Goal: Task Accomplishment & Management: Manage account settings

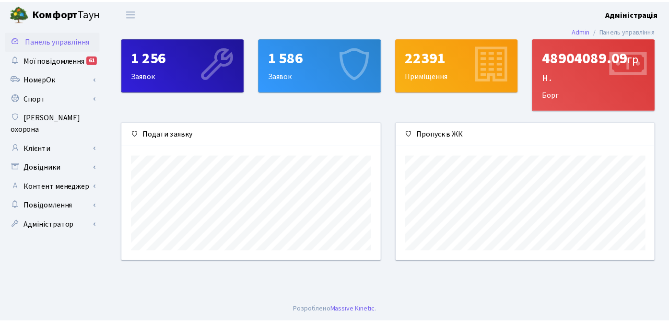
scroll to position [139, 261]
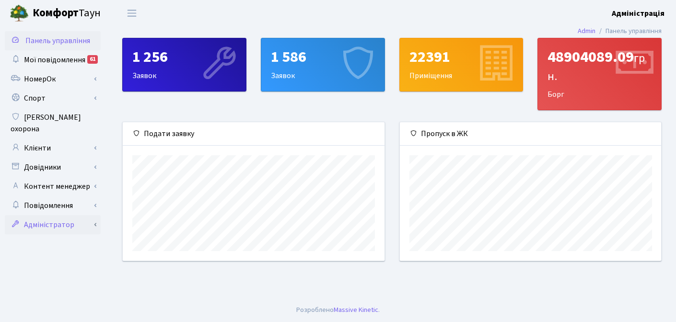
click at [68, 218] on link "Адміністратор" at bounding box center [53, 224] width 96 height 19
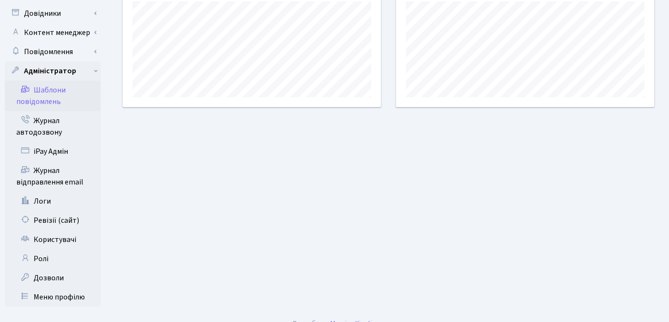
scroll to position [156, 0]
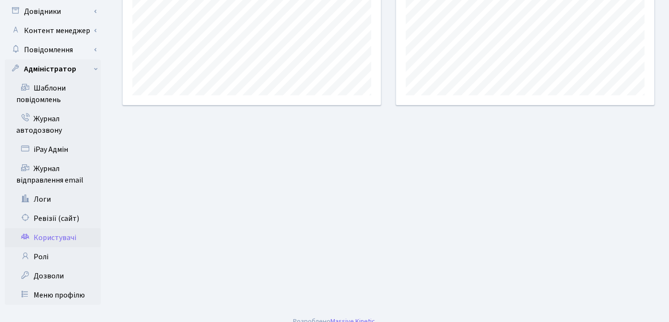
click at [46, 230] on link "Користувачі" at bounding box center [53, 237] width 96 height 19
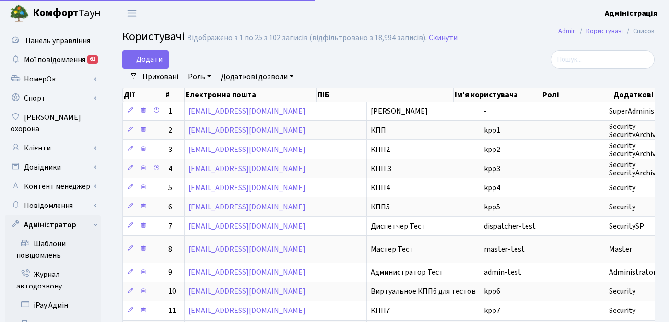
select select "25"
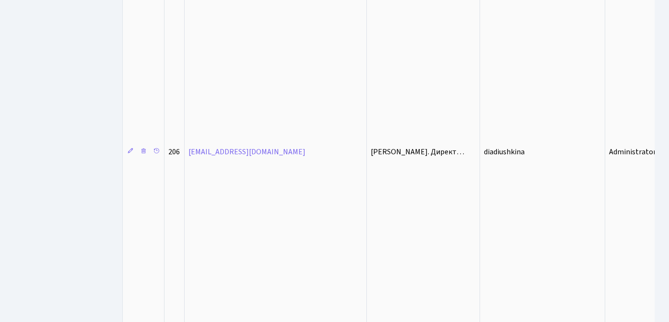
scroll to position [1722, 0]
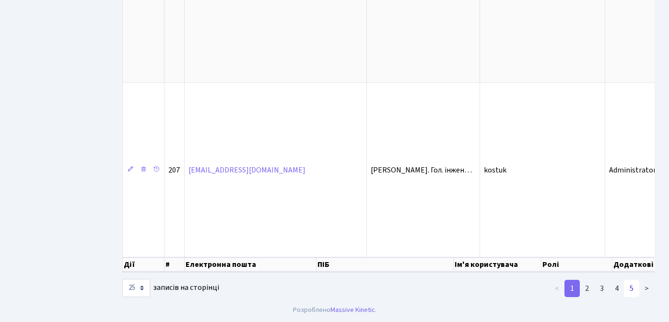
click at [633, 287] on link "5" at bounding box center [631, 288] width 15 height 17
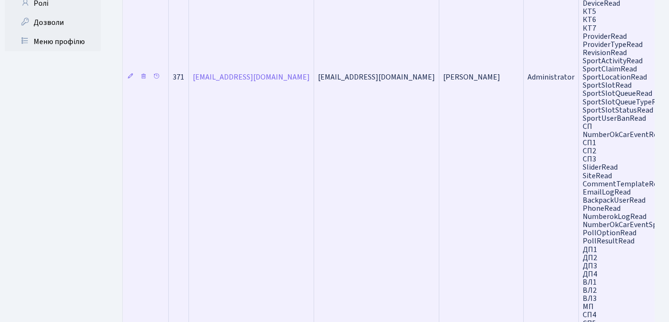
scroll to position [401, 0]
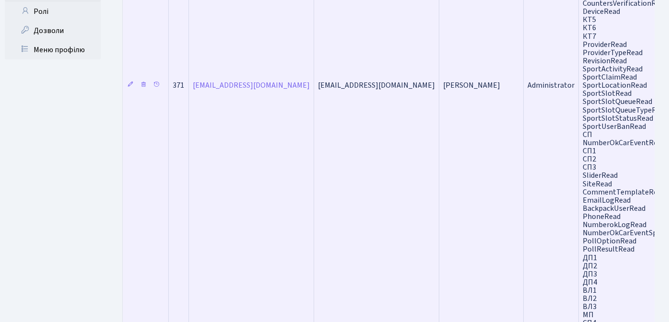
click at [593, 132] on td "КТ ТХ ЦП КТ2 КТ3 ArticleRead" at bounding box center [636, 85] width 114 height 667
click at [583, 187] on span "КТ ТХ ЦП КТ2 КТ3 ArticleRead" at bounding box center [636, 85] width 106 height 667
click at [359, 153] on td "2525jdr@gmail.com" at bounding box center [376, 85] width 125 height 667
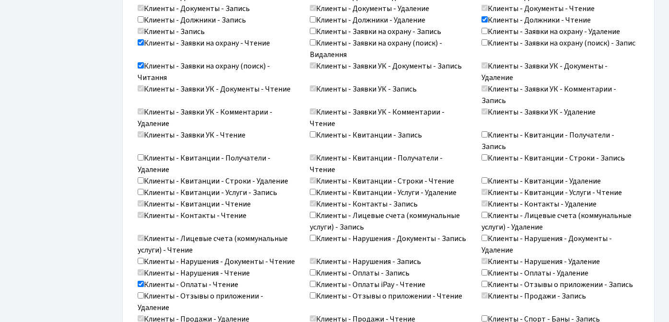
scroll to position [851, 0]
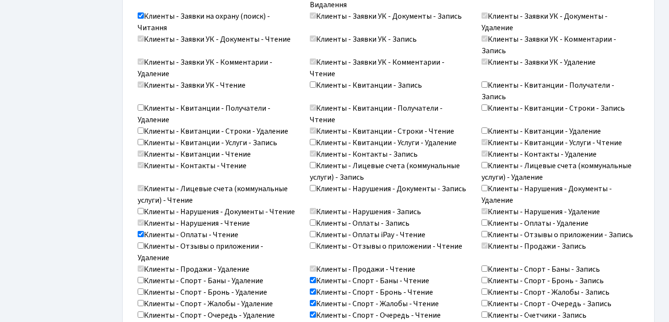
click at [484, 289] on input "Клиенты - Спорт - Жалобы - Запись" at bounding box center [485, 292] width 6 height 6
checkbox input "true"
click at [140, 300] on input "Клиенты - Спорт - Жалобы - Удаление" at bounding box center [141, 303] width 6 height 6
checkbox input "true"
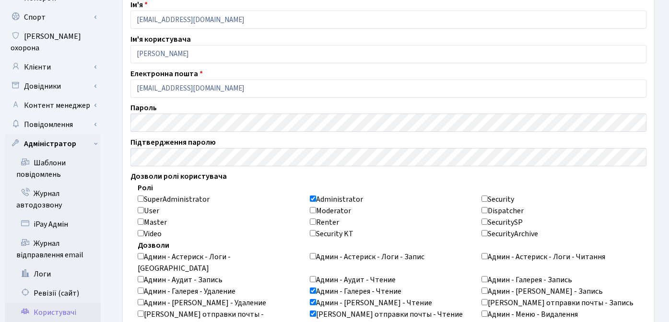
scroll to position [73, 0]
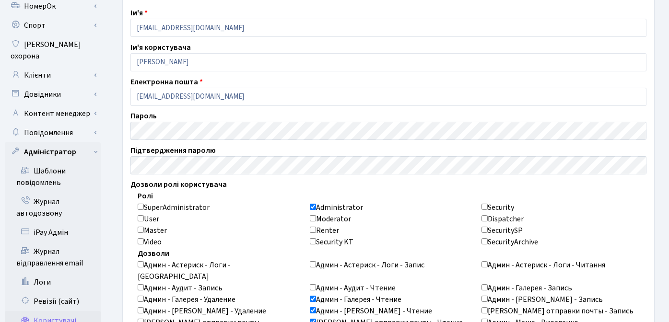
click at [314, 206] on input "Administrator" at bounding box center [313, 207] width 6 height 6
checkbox input "false"
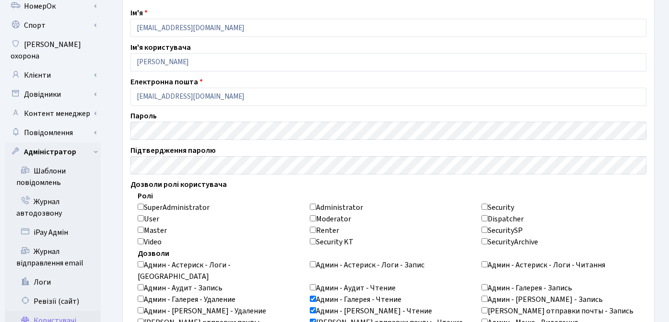
checkbox input "false"
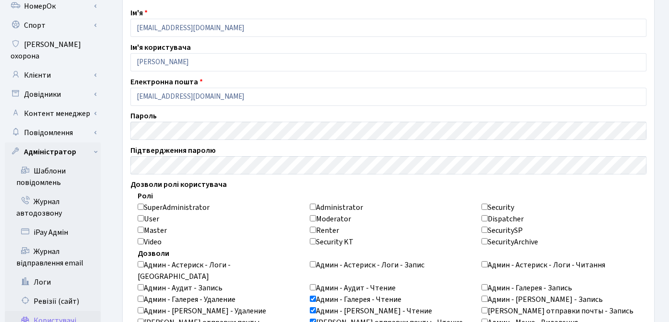
checkbox input "false"
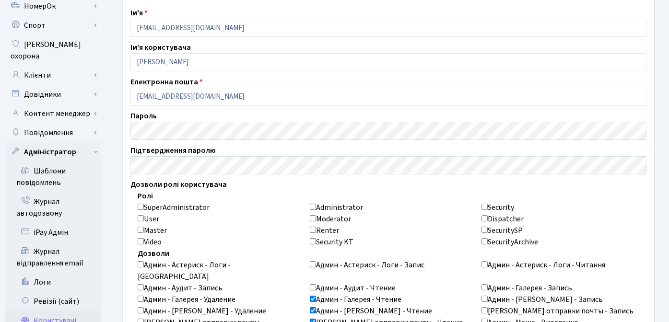
checkbox input "false"
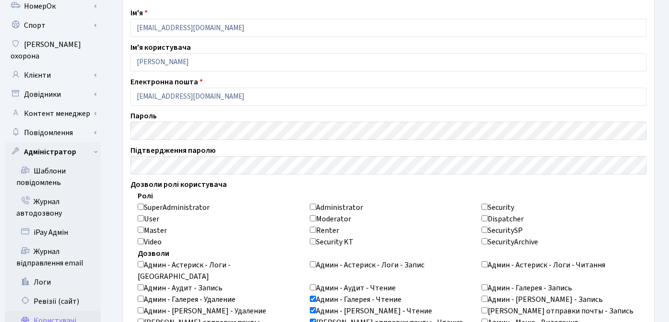
checkbox input "false"
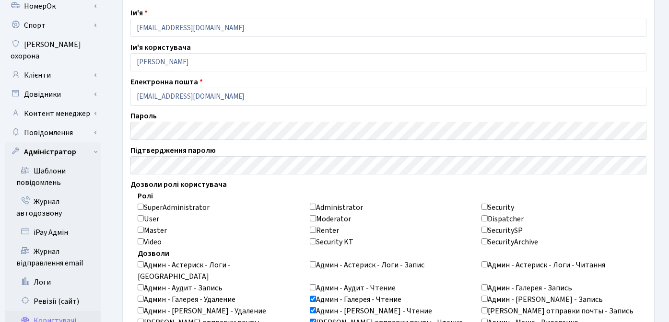
checkbox input "false"
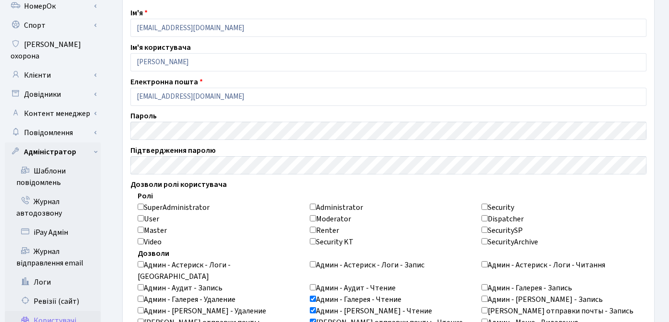
checkbox input "false"
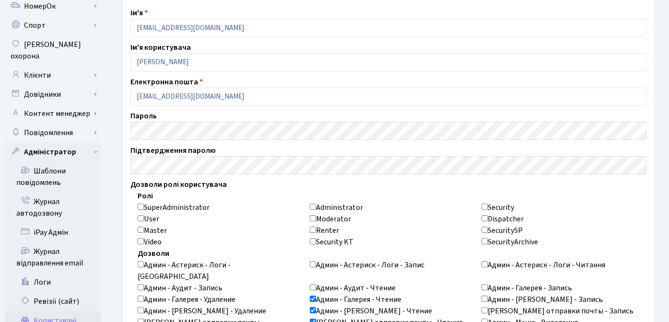
checkbox input "false"
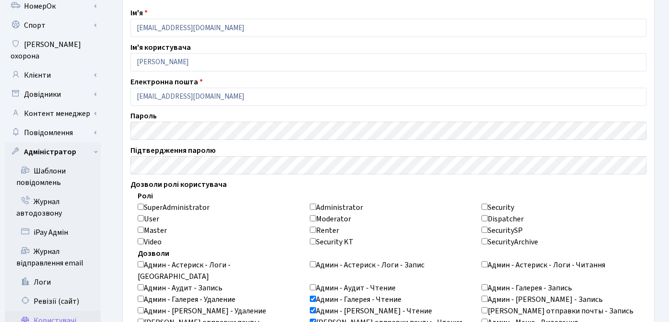
checkbox input "false"
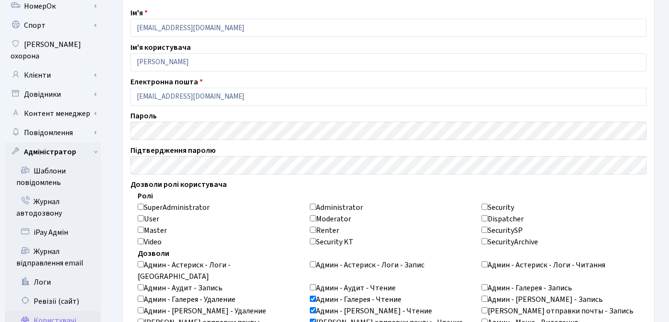
checkbox input "false"
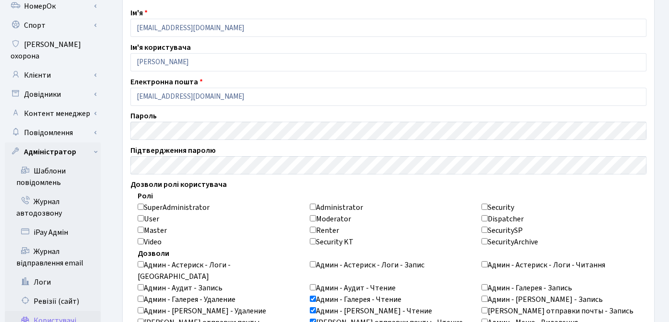
checkbox input "false"
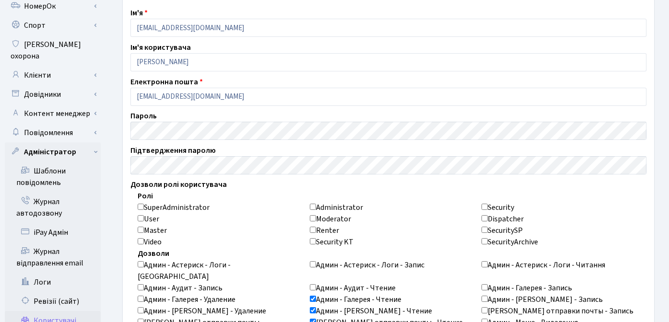
checkbox input "false"
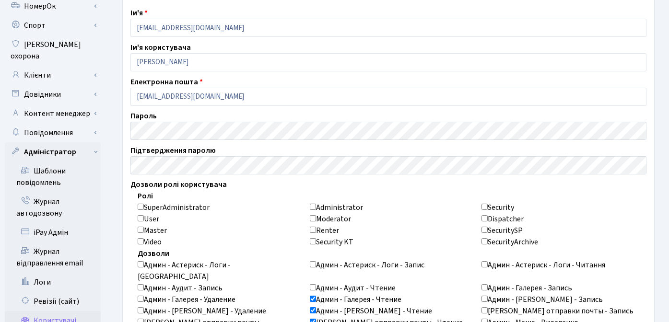
checkbox input "false"
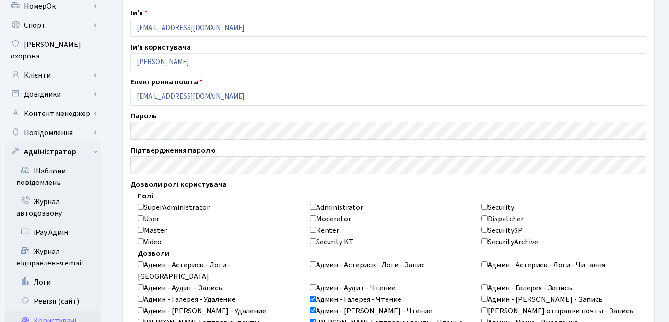
checkbox input "false"
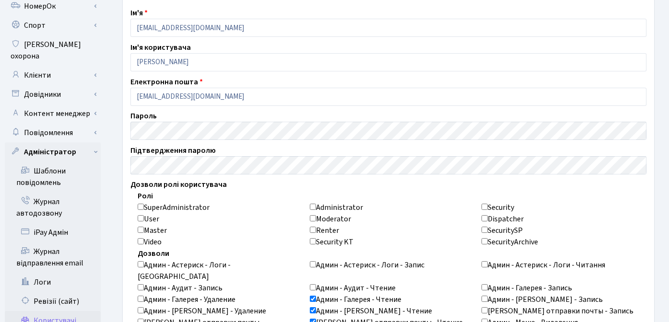
checkbox input "false"
click at [314, 208] on input "Administrator" at bounding box center [313, 207] width 6 height 6
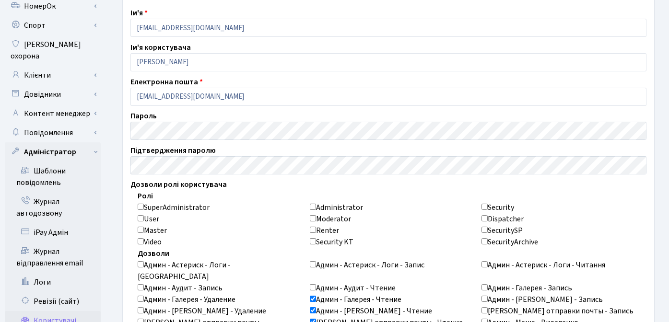
checkbox input "true"
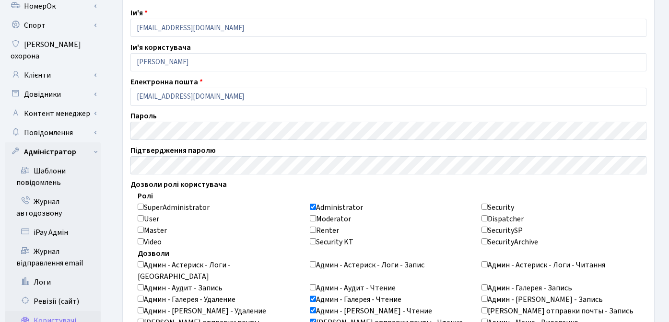
checkbox input "true"
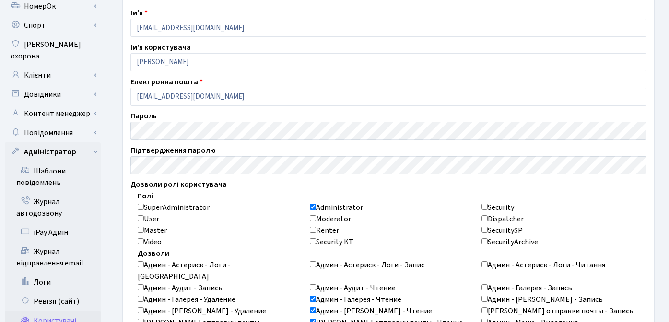
checkbox input "true"
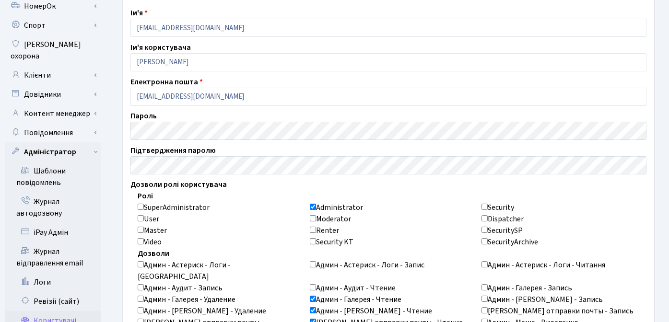
checkbox input "true"
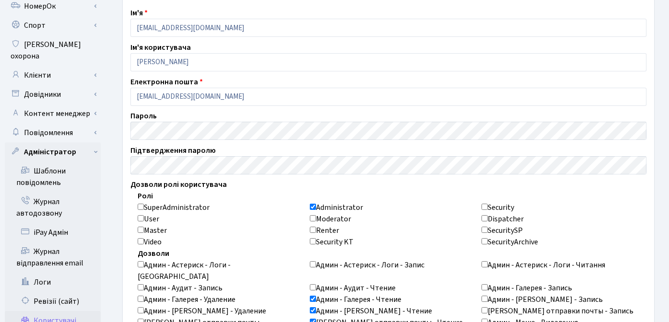
checkbox input "true"
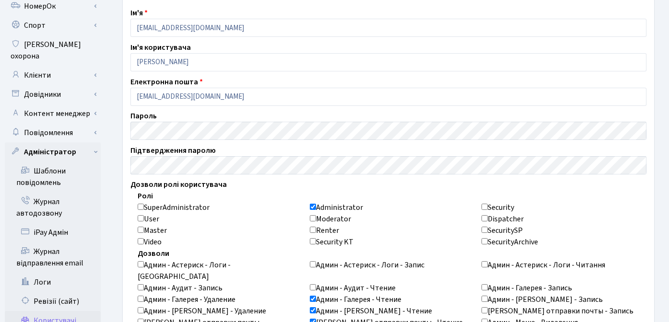
checkbox input "true"
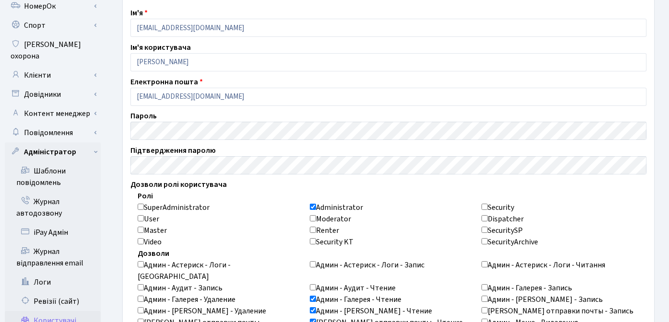
checkbox input "true"
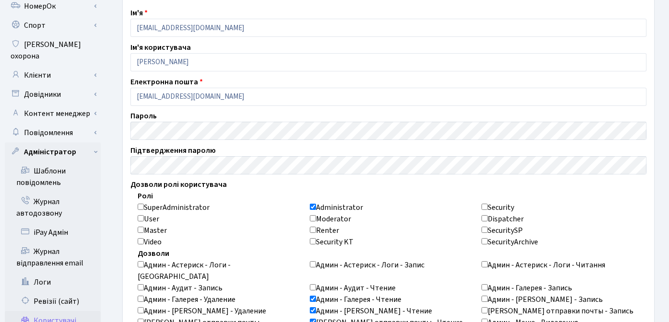
checkbox input "true"
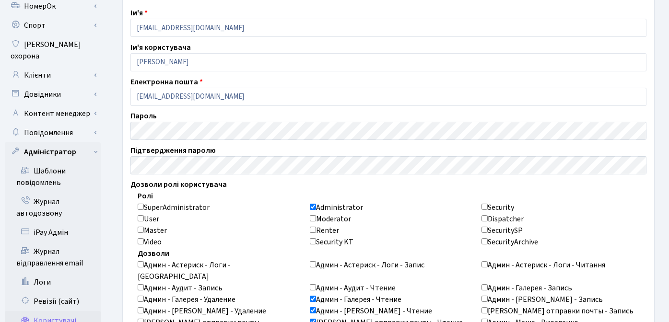
checkbox input "true"
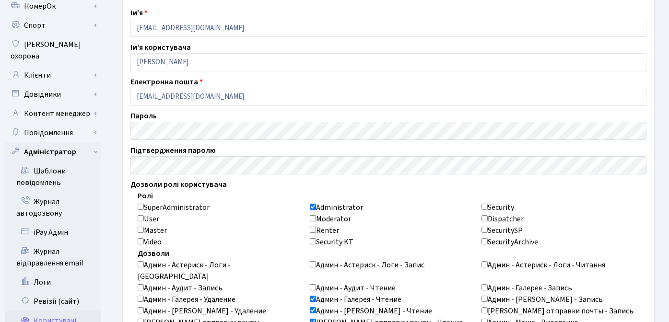
checkbox input "true"
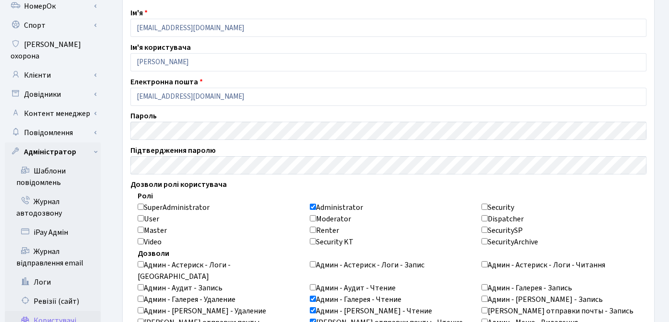
checkbox input "true"
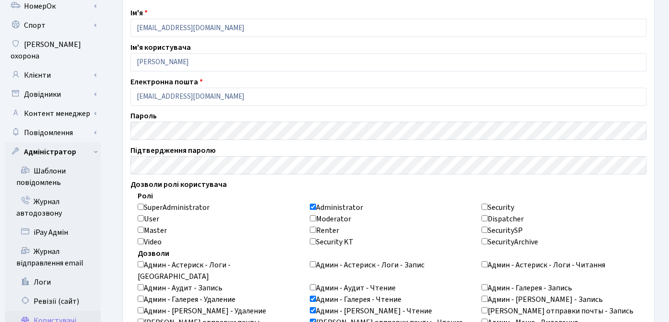
checkbox input "true"
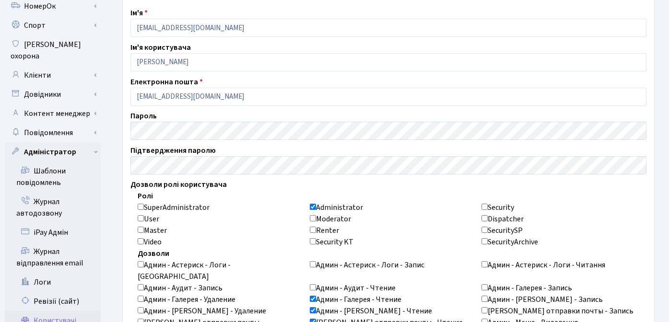
checkbox input "true"
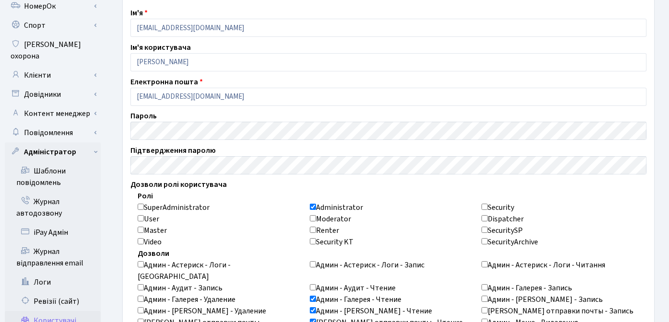
checkbox input "true"
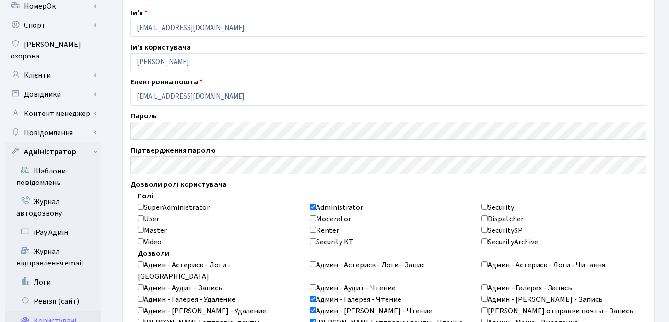
checkbox input "true"
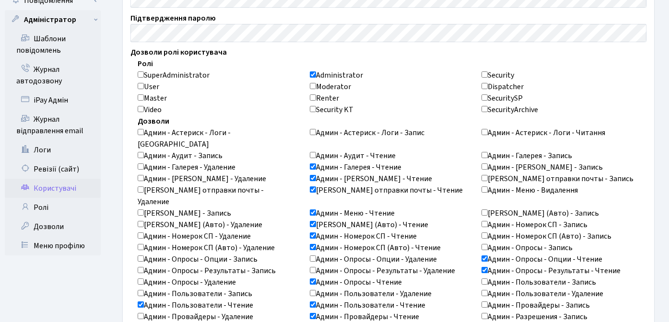
scroll to position [244, 0]
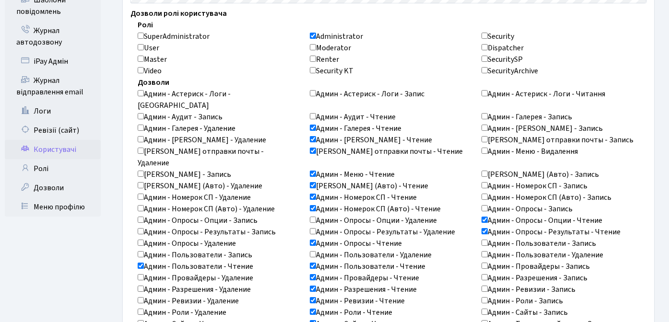
click at [312, 36] on input "Administrator" at bounding box center [313, 36] width 6 height 6
checkbox input "false"
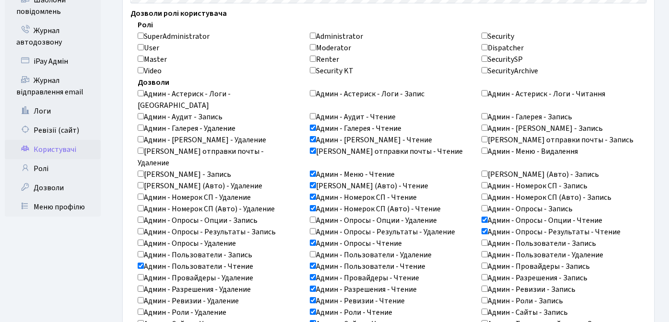
checkbox input "false"
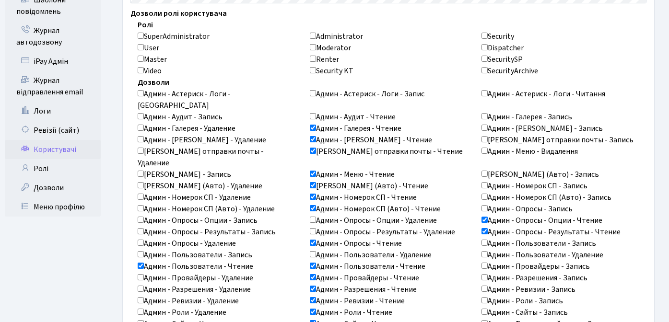
checkbox input "false"
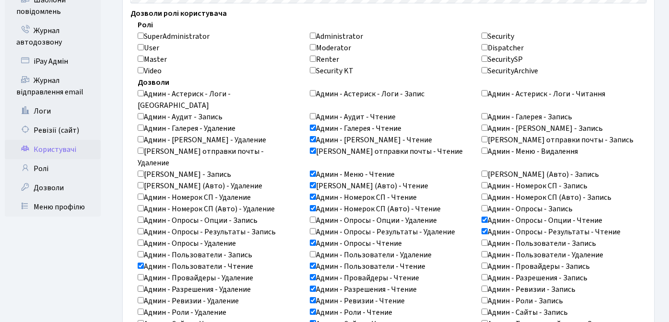
checkbox input "false"
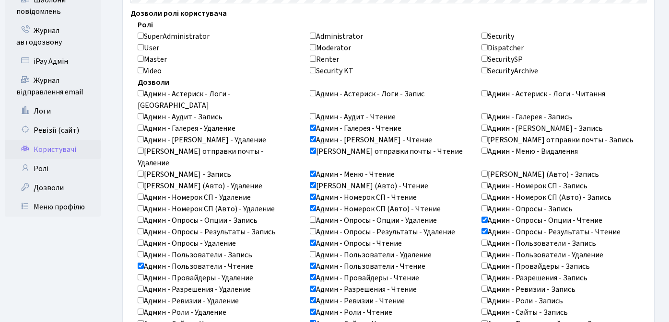
checkbox input "false"
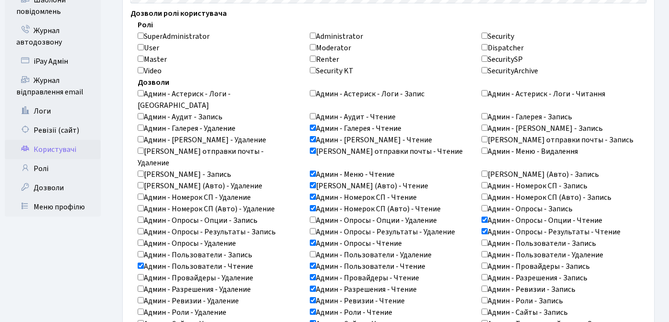
checkbox input "false"
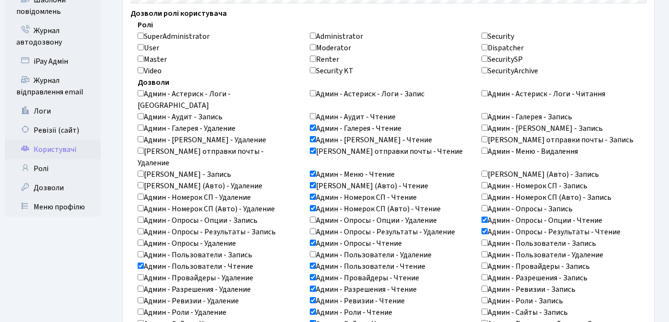
checkbox input "false"
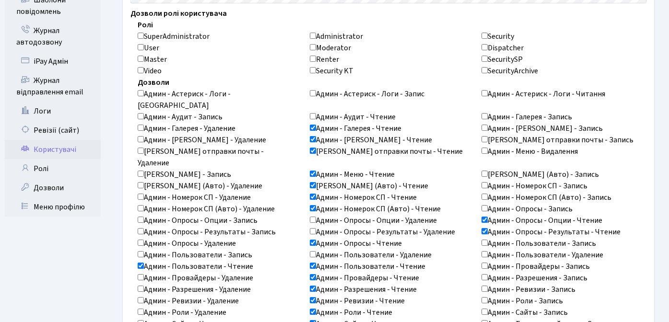
checkbox input "false"
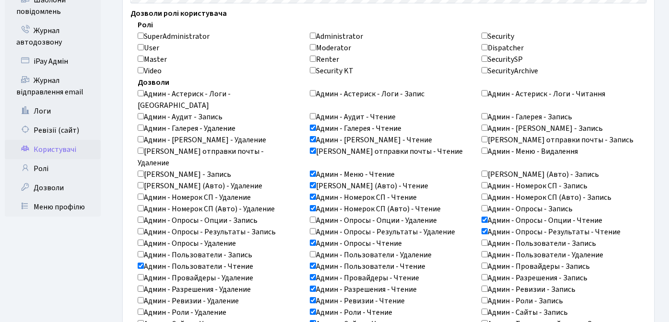
checkbox input "false"
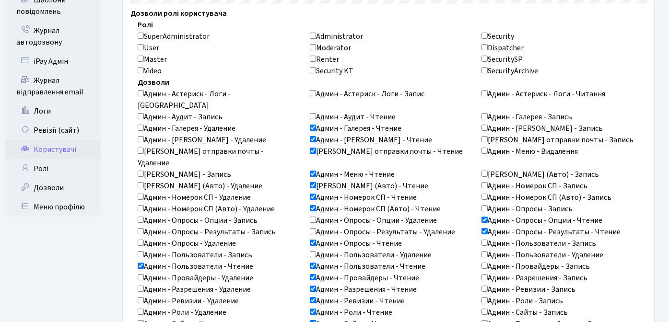
checkbox input "false"
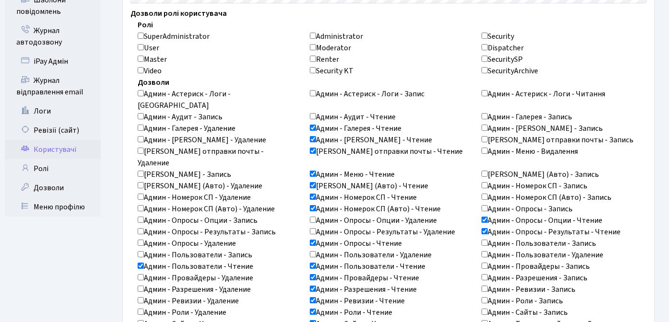
checkbox input "false"
click at [142, 35] on input "SuperAdministrator" at bounding box center [141, 36] width 6 height 6
click at [142, 34] on input "SuperAdministrator" at bounding box center [141, 36] width 6 height 6
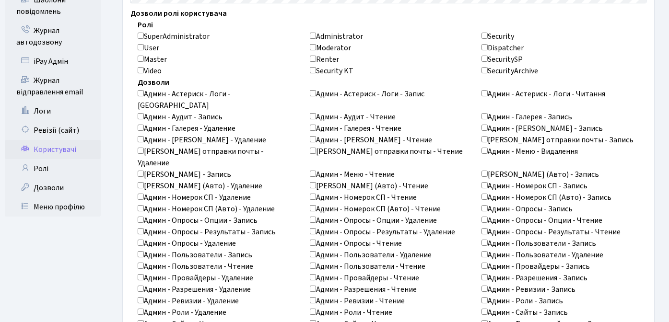
click at [311, 37] on input "Administrator" at bounding box center [313, 36] width 6 height 6
click at [313, 36] on input "Administrator" at bounding box center [313, 36] width 6 height 6
click at [262, 47] on div "User" at bounding box center [217, 48] width 158 height 12
click at [139, 35] on input "SuperAdministrator" at bounding box center [141, 36] width 6 height 6
click at [142, 36] on input "SuperAdministrator" at bounding box center [141, 36] width 6 height 6
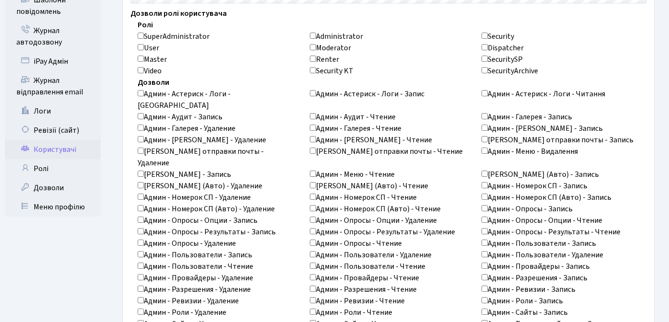
click at [292, 20] on div "Ролі" at bounding box center [388, 25] width 516 height 12
click at [285, 50] on div "User" at bounding box center [217, 48] width 158 height 12
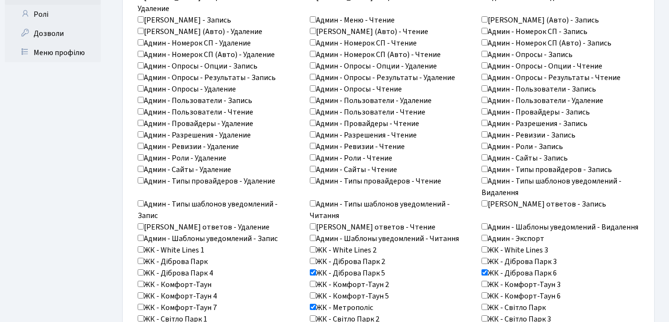
scroll to position [0, 0]
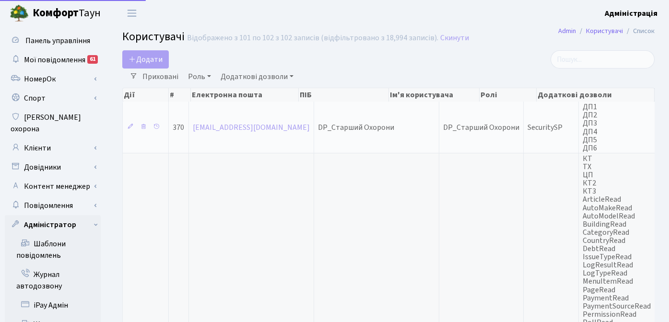
select select "25"
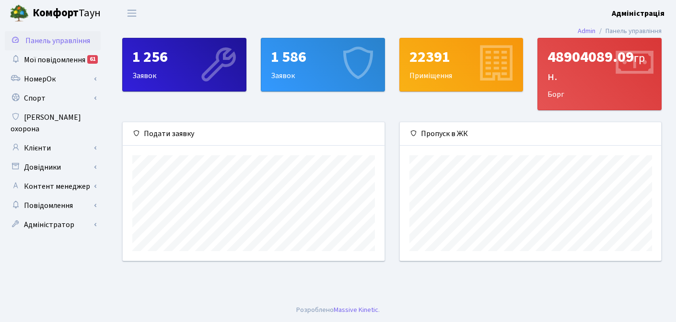
scroll to position [139, 261]
click at [187, 138] on div "Подати заявку" at bounding box center [254, 134] width 262 height 24
click at [437, 53] on div "22391" at bounding box center [462, 57] width 104 height 18
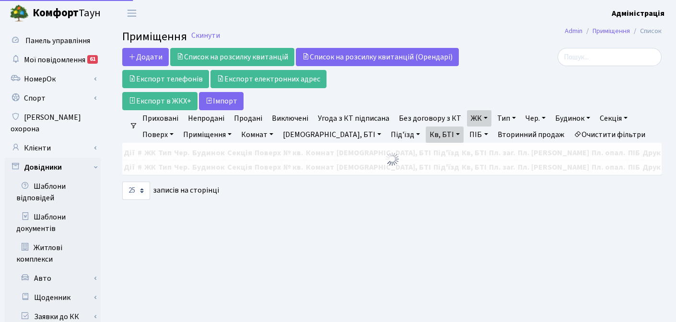
select select "25"
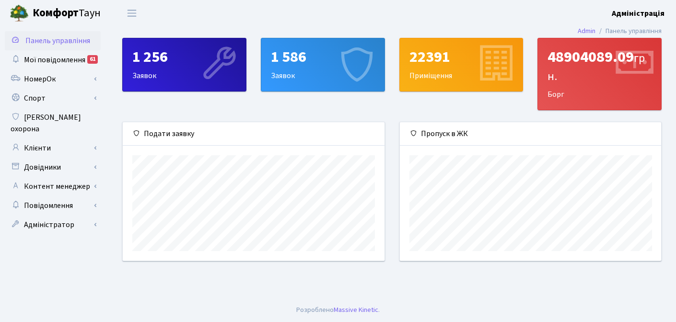
scroll to position [139, 261]
click at [309, 67] on div "1 586 Заявок" at bounding box center [322, 64] width 123 height 53
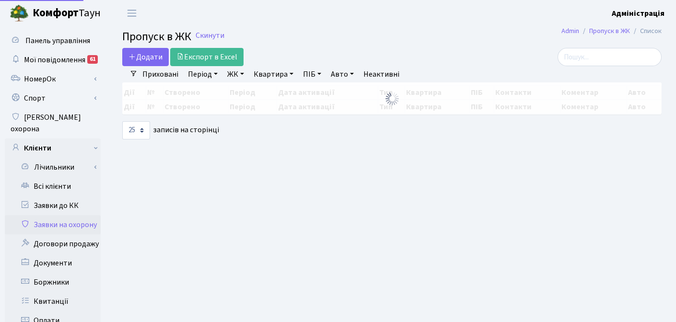
select select "25"
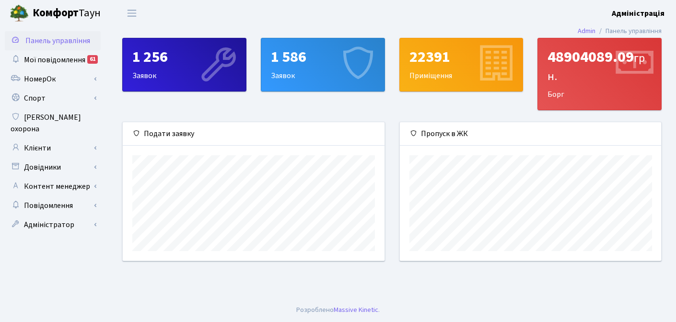
scroll to position [139, 261]
click at [153, 59] on div "1 256" at bounding box center [184, 57] width 104 height 18
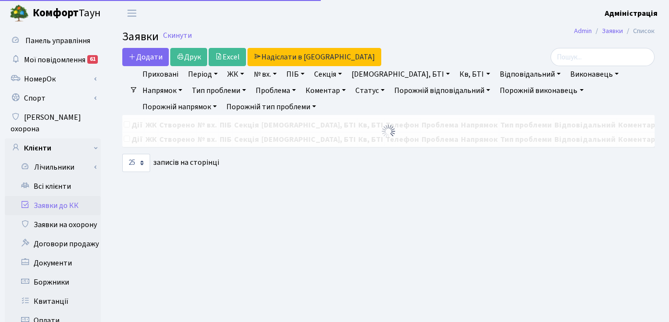
select select "25"
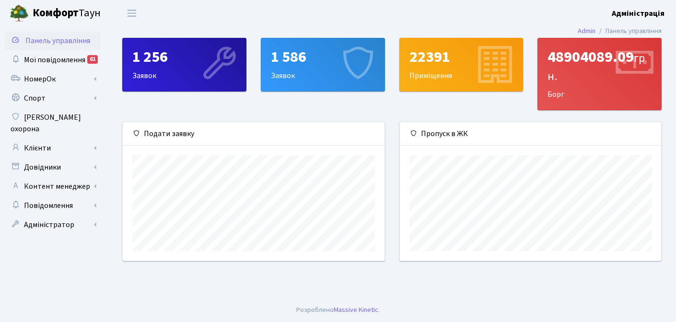
scroll to position [139, 261]
click at [623, 81] on icon at bounding box center [634, 65] width 46 height 46
click at [568, 72] on div "48904089.09 грн." at bounding box center [600, 66] width 104 height 37
click at [569, 80] on div "48904089.09 грн." at bounding box center [600, 66] width 104 height 37
click at [611, 76] on icon at bounding box center [634, 65] width 46 height 46
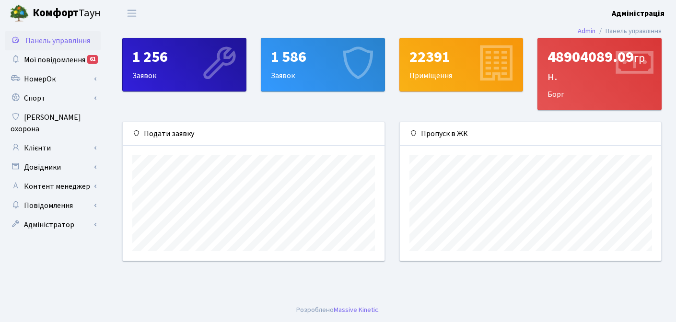
click at [489, 19] on header "[PERSON_NAME] Адміністрація Мій обліковий запис Вийти" at bounding box center [338, 13] width 676 height 26
click at [649, 11] on b "Адміністрація" at bounding box center [638, 13] width 53 height 11
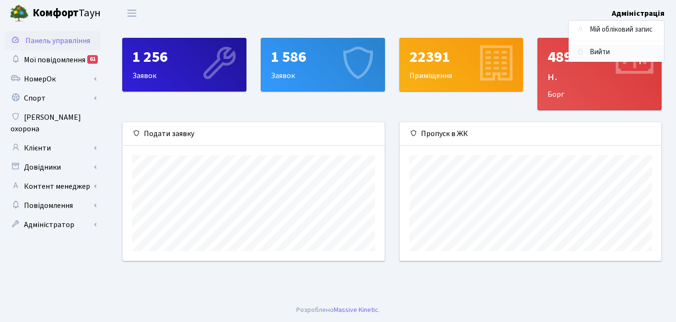
click at [599, 52] on link "Вийти" at bounding box center [616, 52] width 95 height 15
